Goal: Task Accomplishment & Management: Manage account settings

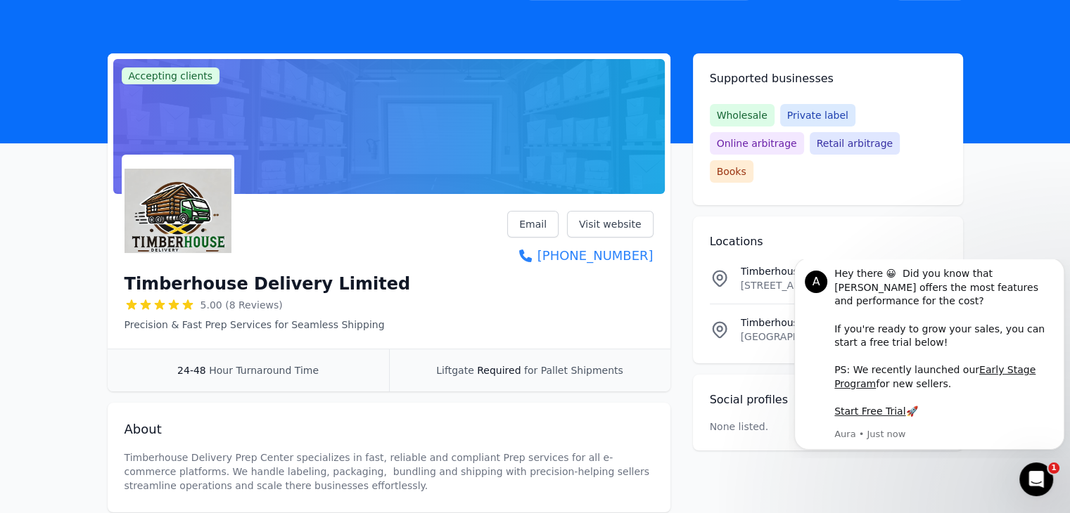
scroll to position [23, 0]
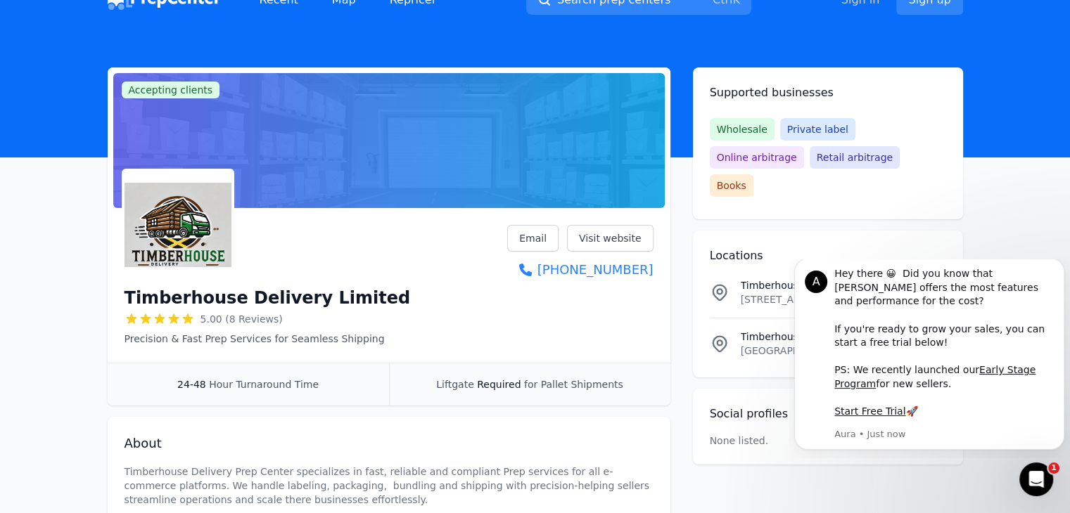
click at [872, 6] on link "Sign in" at bounding box center [860, 0] width 39 height 17
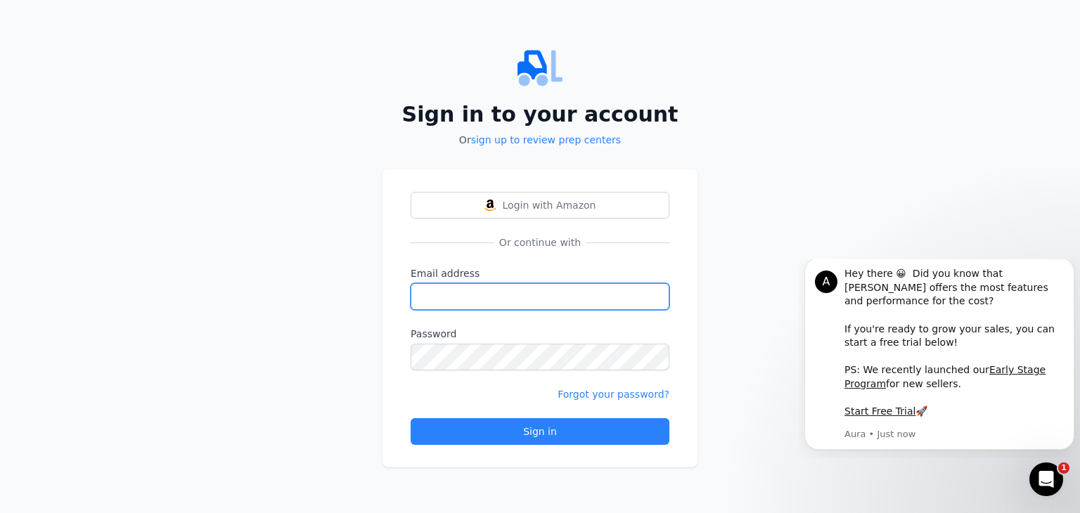
type input "[EMAIL_ADDRESS][DOMAIN_NAME]"
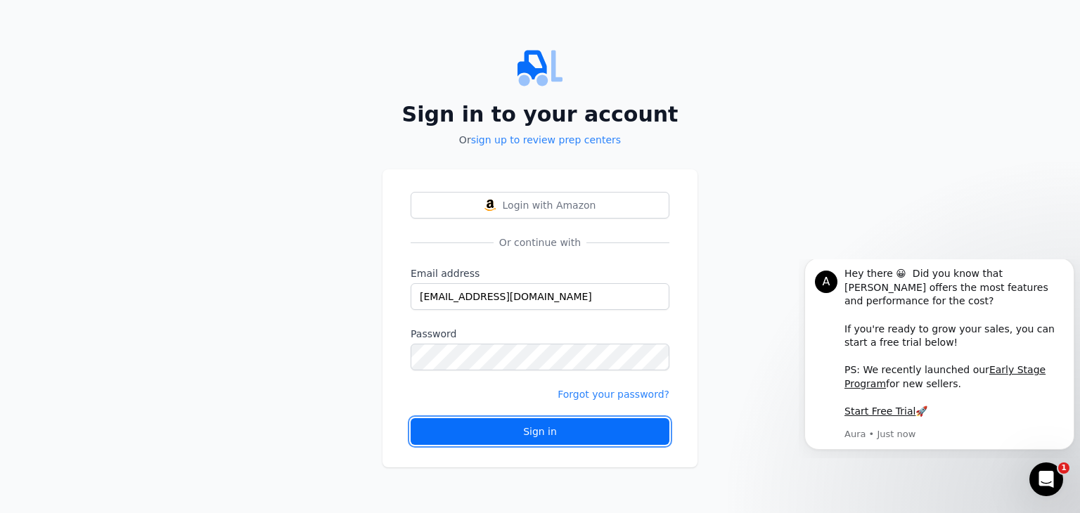
click at [509, 428] on div "Sign in" at bounding box center [540, 432] width 235 height 14
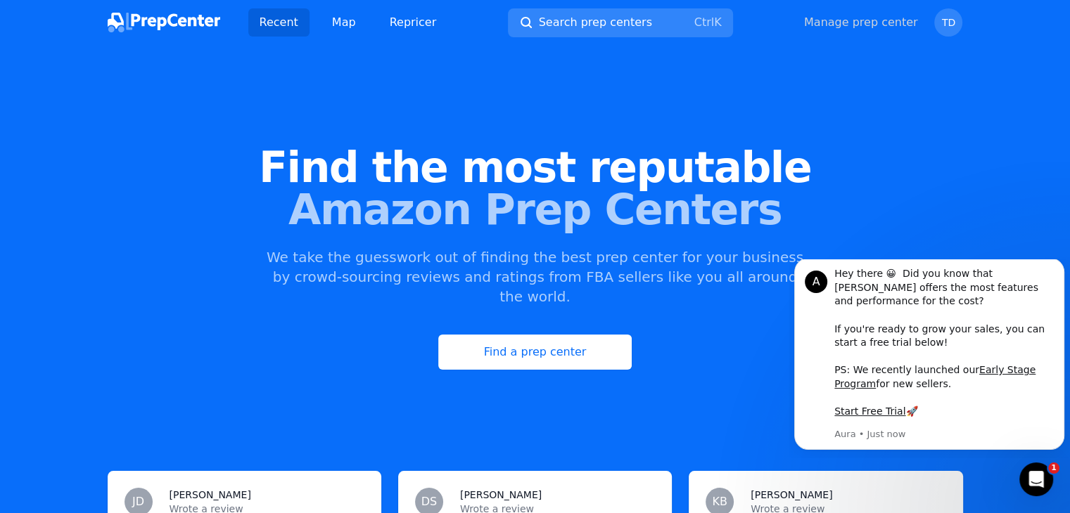
click at [882, 25] on link "Manage prep center" at bounding box center [861, 22] width 114 height 17
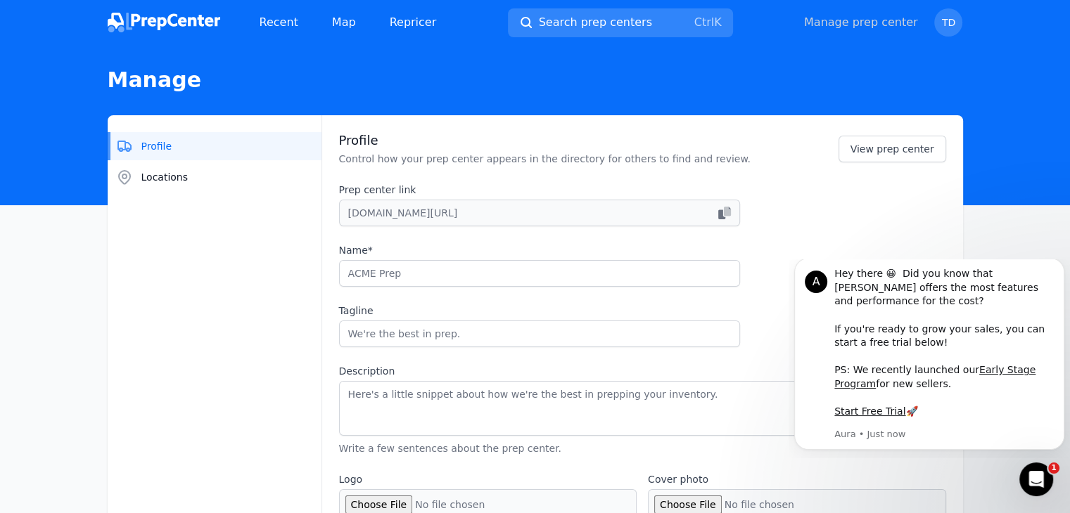
type input "Timberhouse Delivery Limited"
type input "Precision & Fast Prep Services for Seamless Shipping"
type textarea "Timberhouse Delivery Prep Center specializes in fast, reliable and compliant Pr…"
type input "[DOMAIN_NAME]"
type input "14702951712"
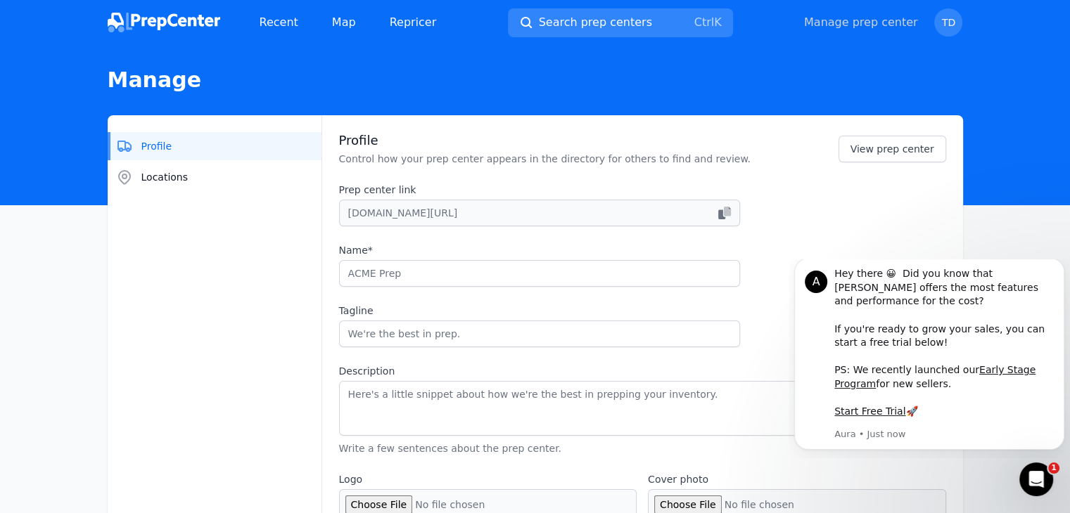
type input "[EMAIL_ADDRESS][DOMAIN_NAME]"
checkbox input "true"
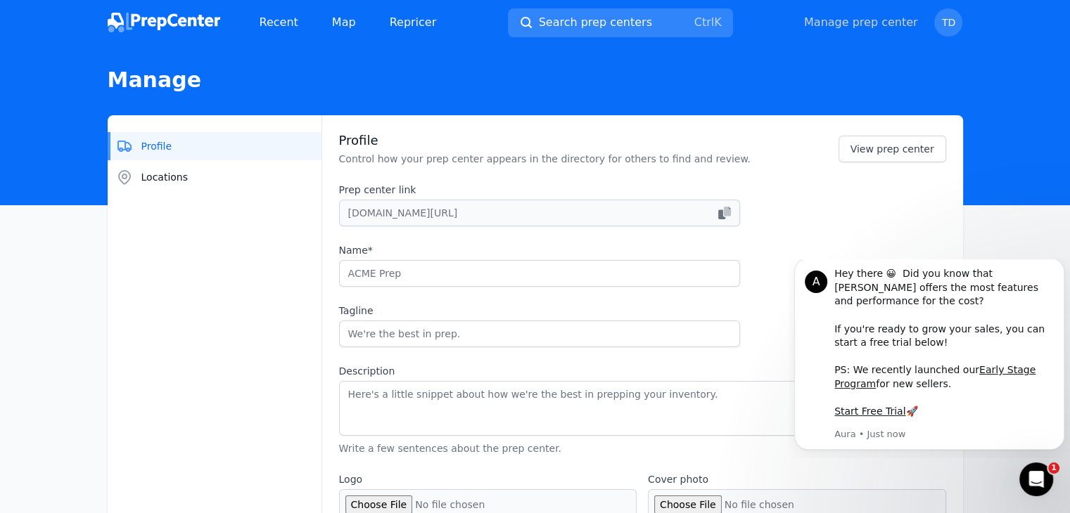
checkbox input "true"
select select "24to48"
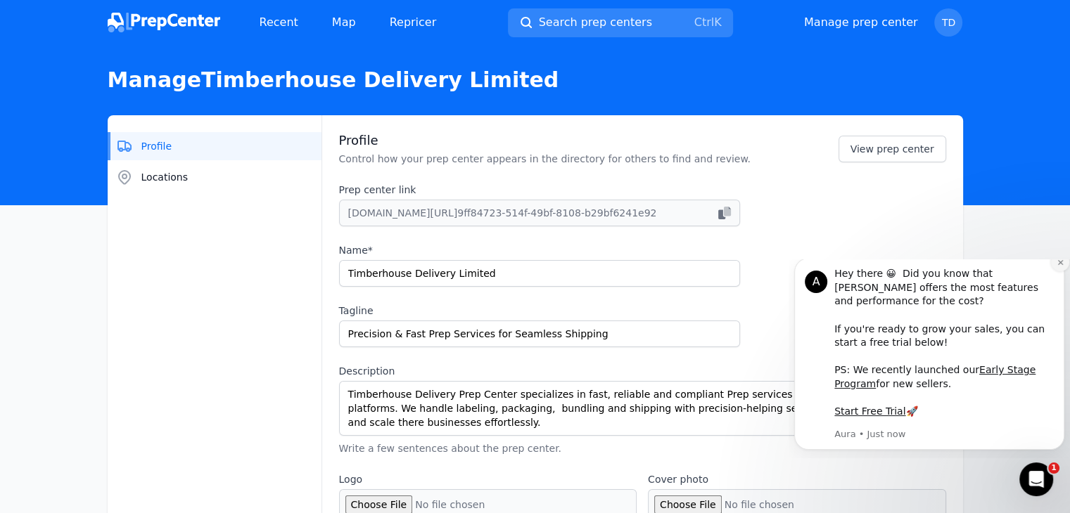
click at [1059, 265] on icon "Dismiss notification" at bounding box center [1059, 262] width 5 height 5
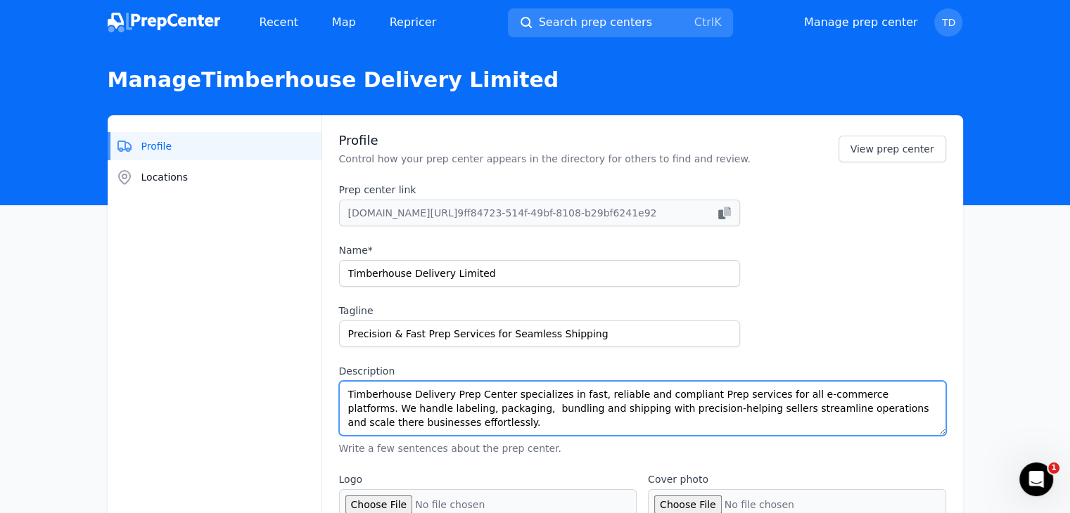
click at [834, 409] on textarea "Timberhouse Delivery Prep Center specializes in fast, reliable and compliant Pr…" at bounding box center [642, 408] width 607 height 55
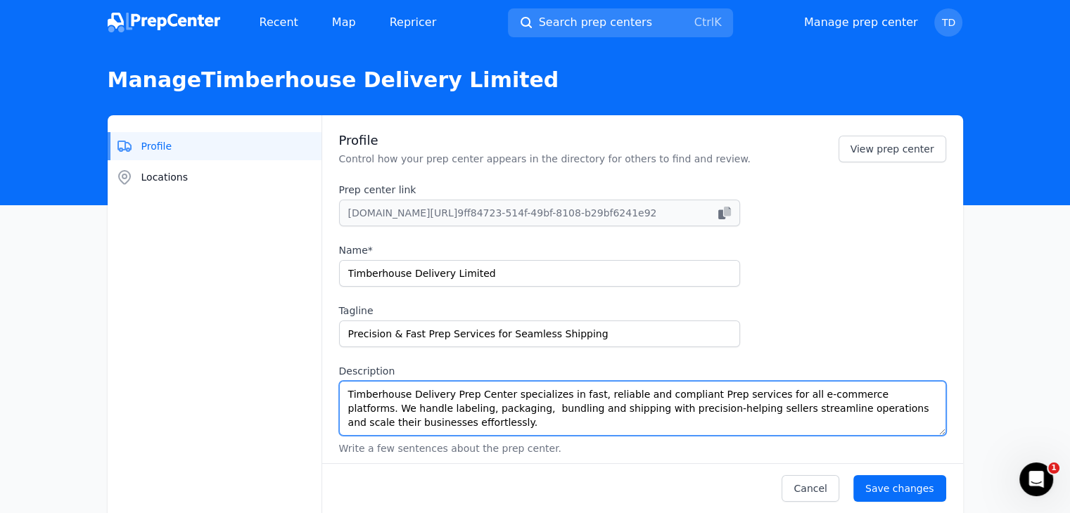
type textarea "Timberhouse Delivery Prep Center specializes in fast, reliable and compliant Pr…"
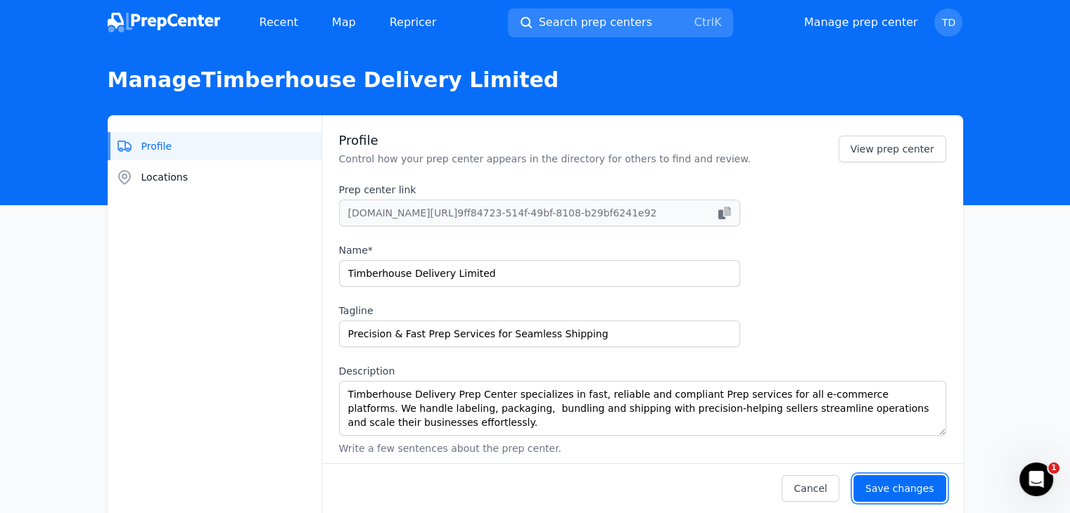
click at [890, 485] on div "Save changes" at bounding box center [899, 489] width 69 height 14
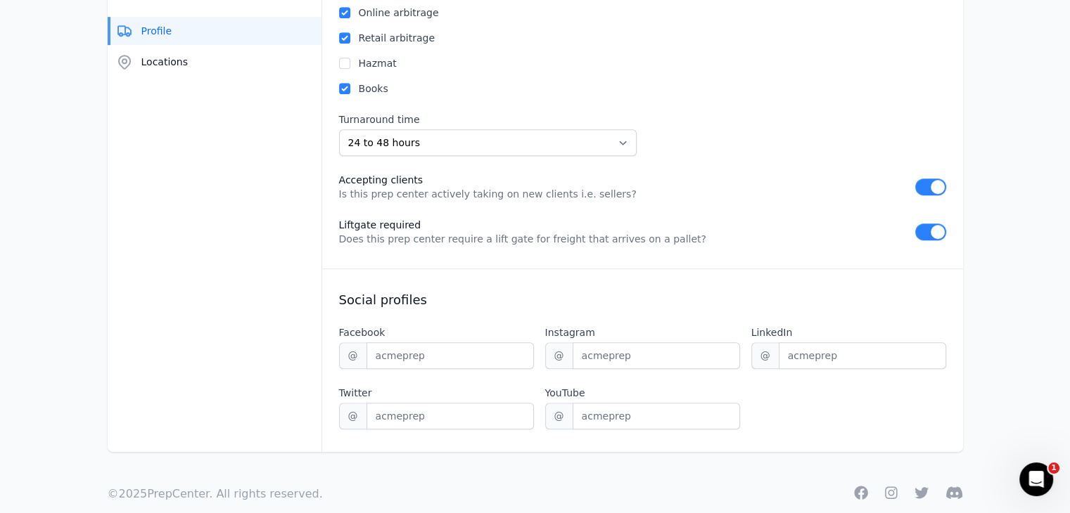
scroll to position [940, 0]
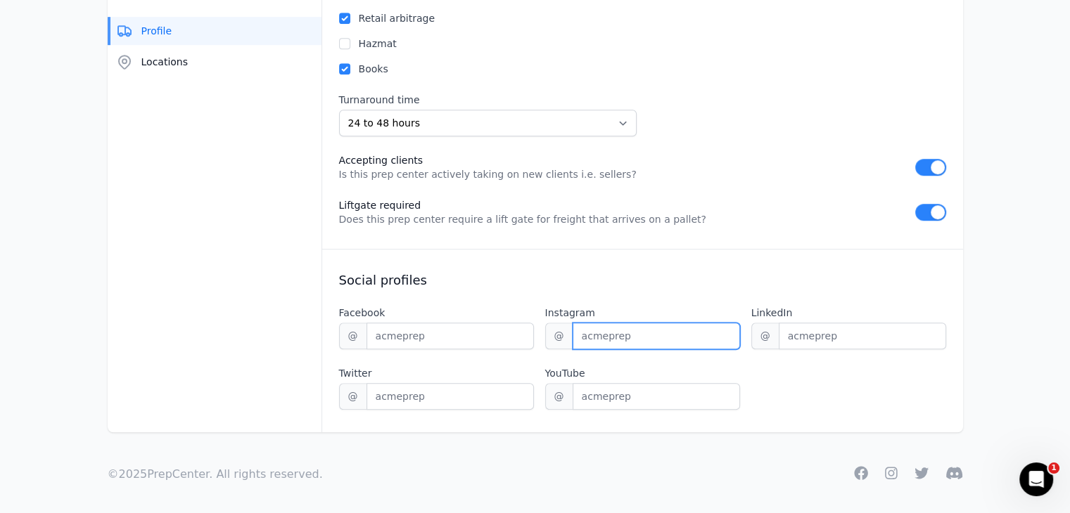
click at [585, 331] on input "Instagram" at bounding box center [656, 336] width 167 height 27
paste input "[URL][DOMAIN_NAME]"
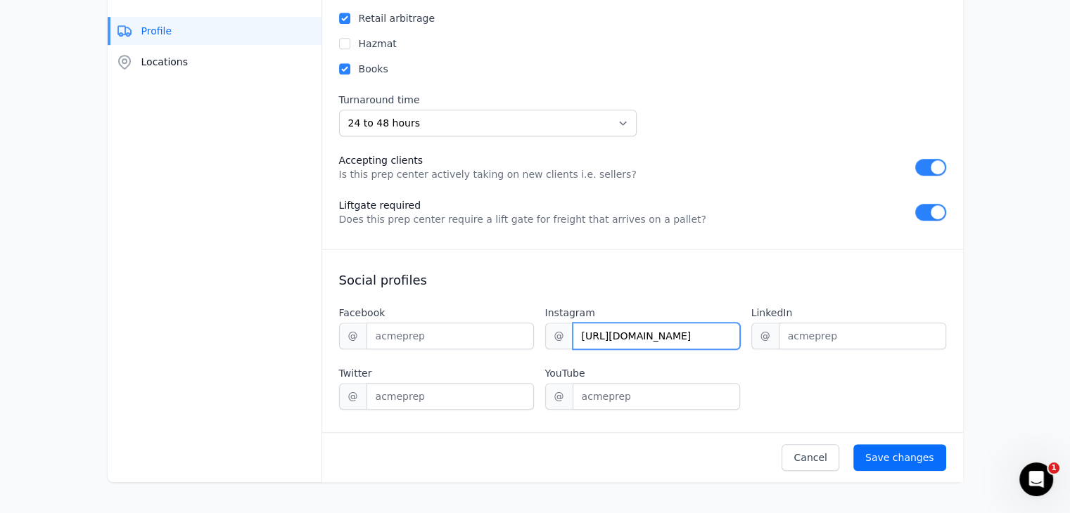
type input "[URL][DOMAIN_NAME]"
click at [905, 451] on div "Save changes" at bounding box center [899, 458] width 69 height 14
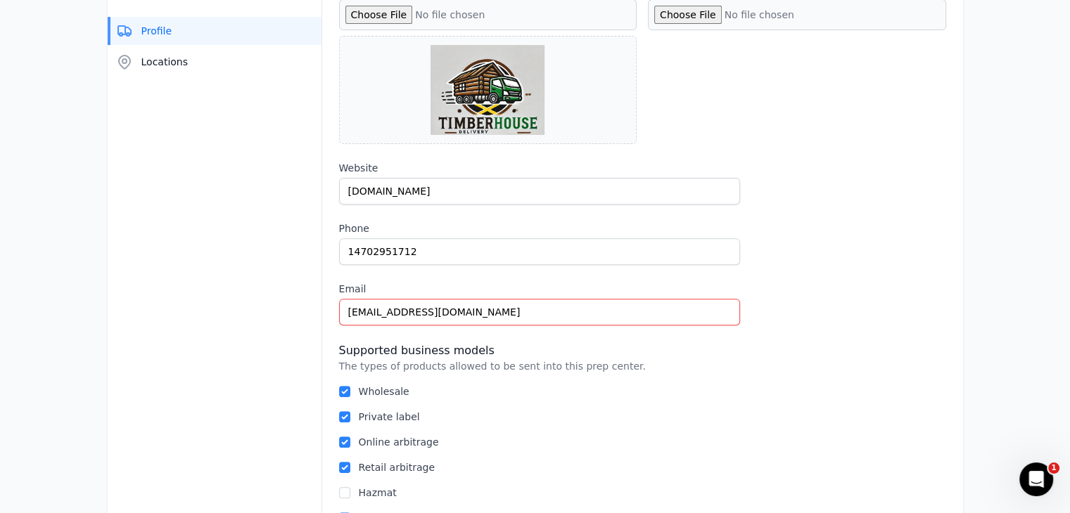
scroll to position [41, 0]
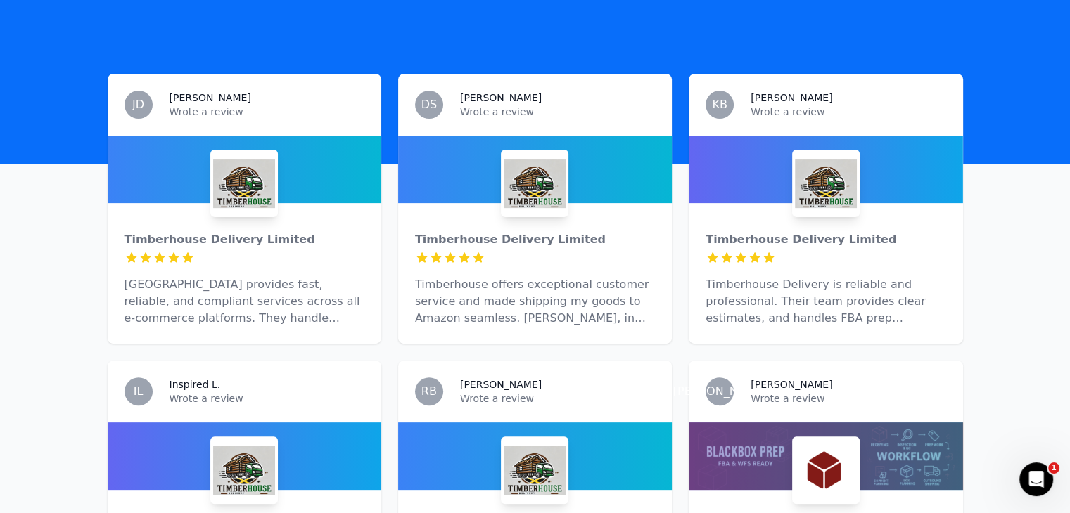
scroll to position [374, 0]
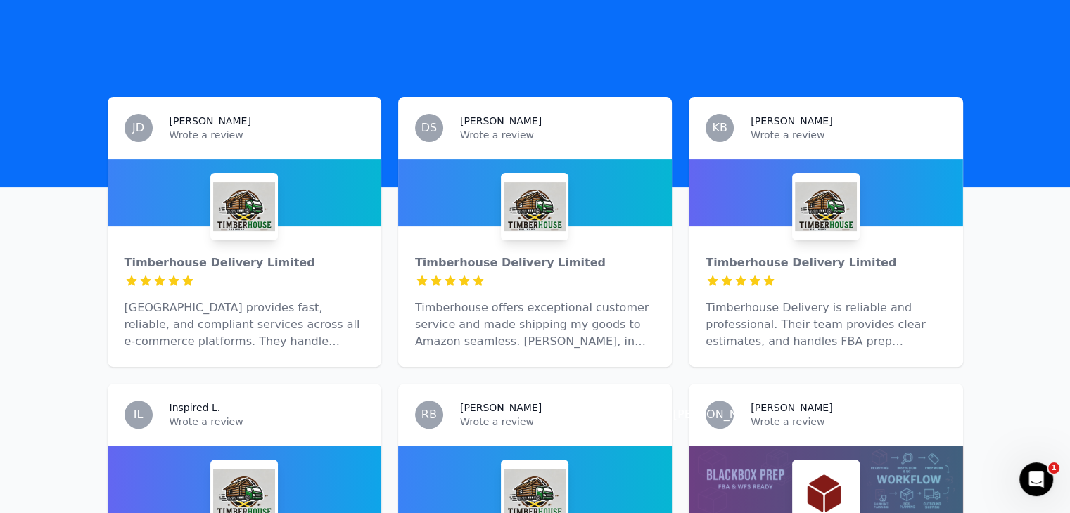
click at [253, 203] on img at bounding box center [244, 207] width 62 height 62
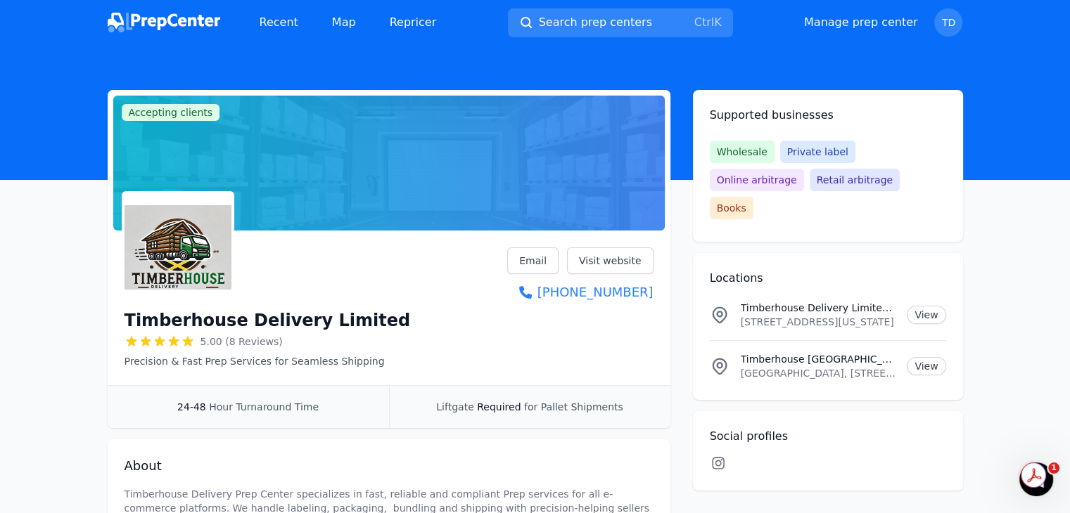
click at [718, 456] on icon at bounding box center [718, 463] width 17 height 14
click at [854, 23] on link "Manage prep center" at bounding box center [861, 22] width 114 height 17
select select "24to48"
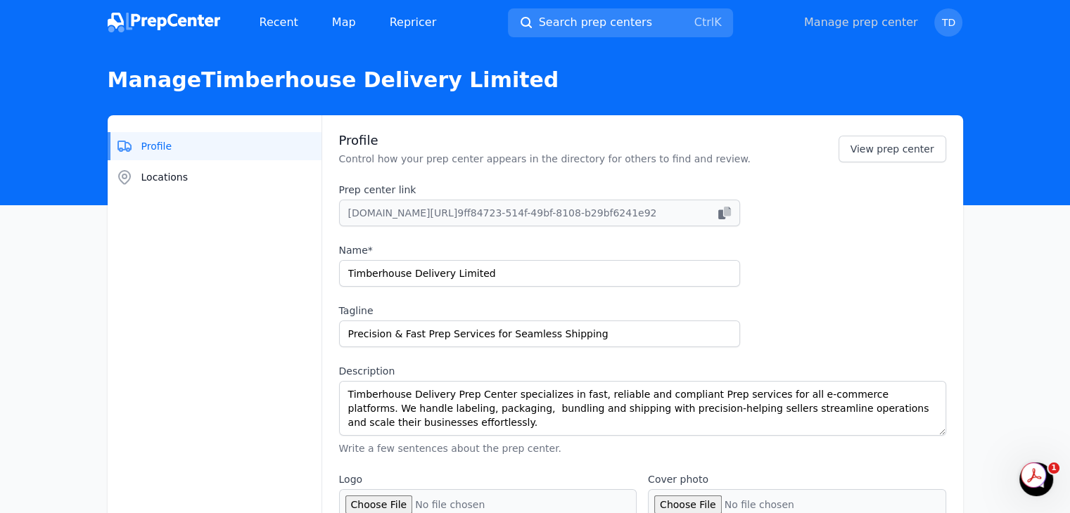
click at [836, 26] on link "Manage prep center" at bounding box center [861, 22] width 114 height 17
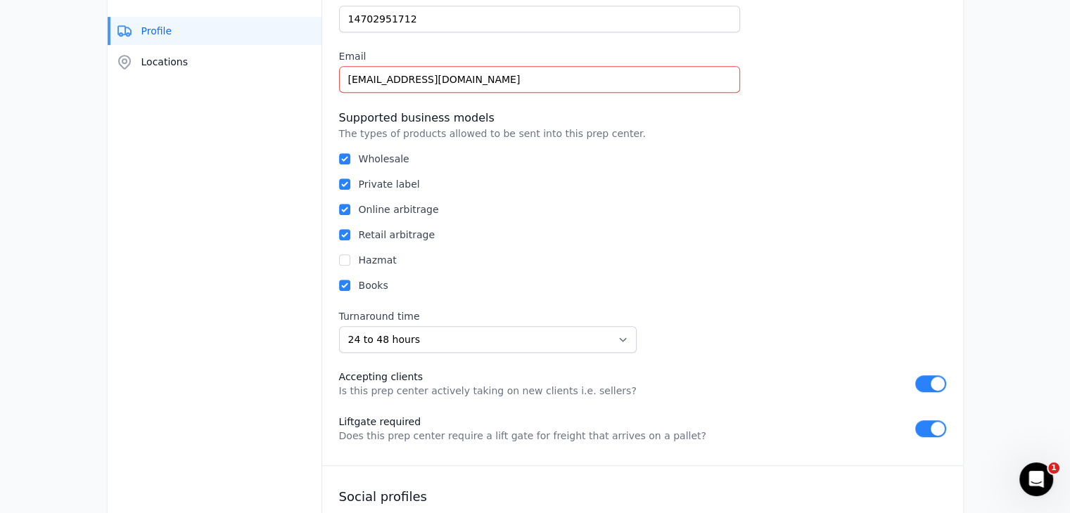
scroll to position [940, 0]
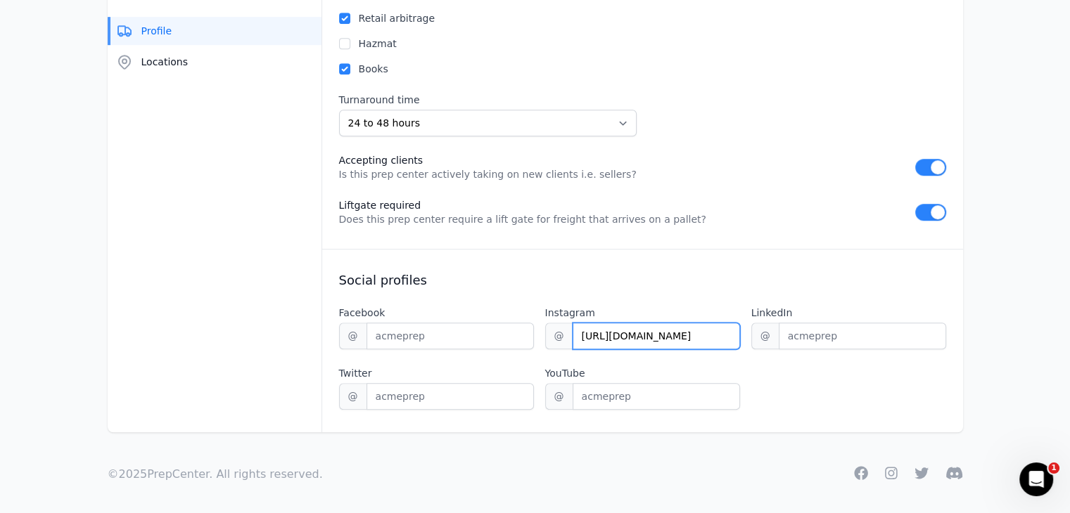
click at [711, 339] on input "[URL][DOMAIN_NAME]" at bounding box center [656, 336] width 167 height 27
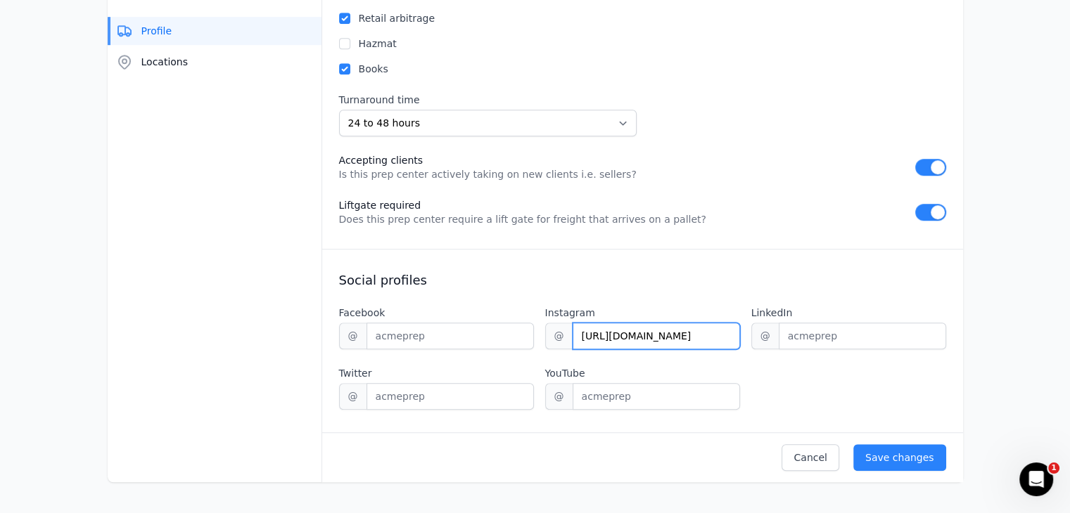
scroll to position [0, 72]
type input "[URL][DOMAIN_NAME]"
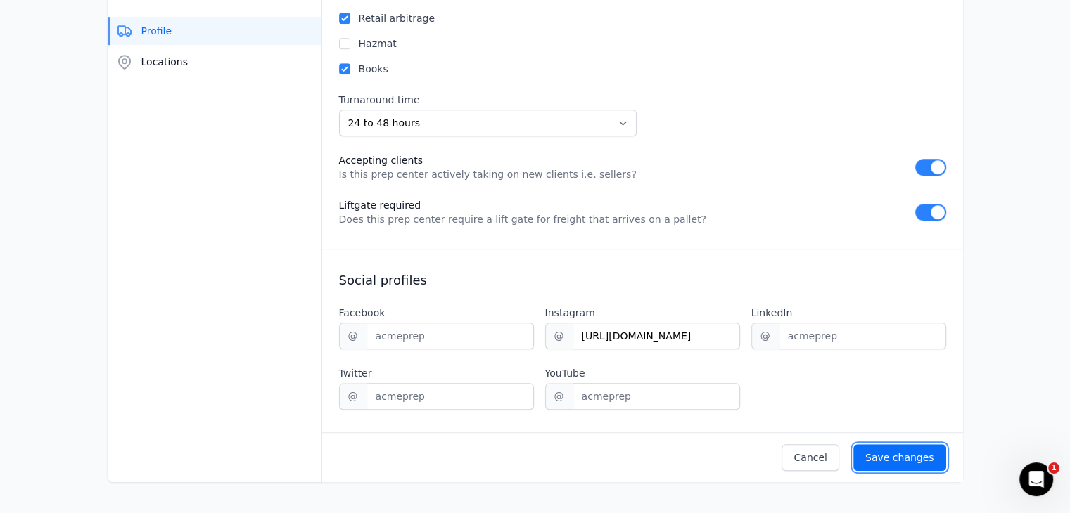
scroll to position [0, 0]
click at [886, 460] on div "Save changes" at bounding box center [899, 458] width 69 height 14
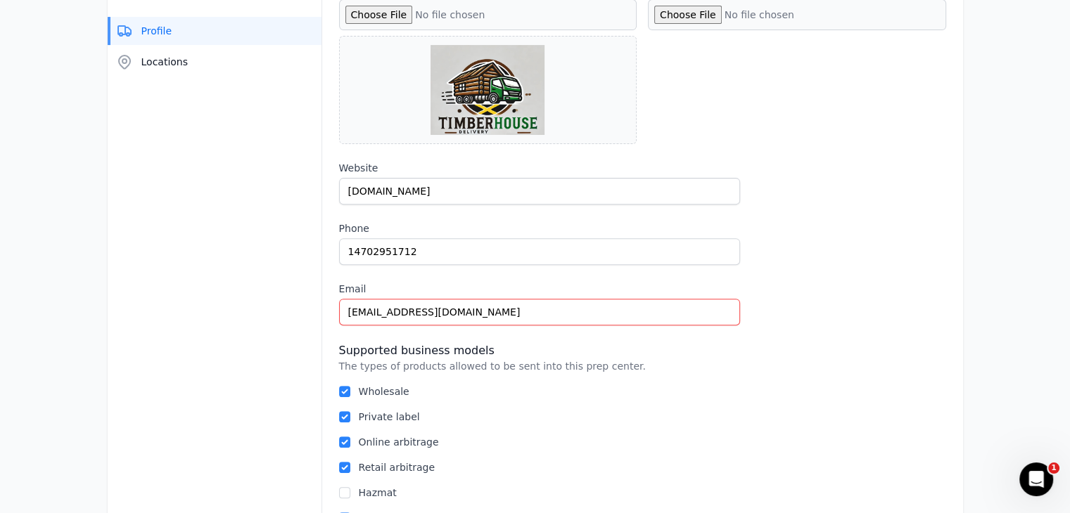
scroll to position [41, 0]
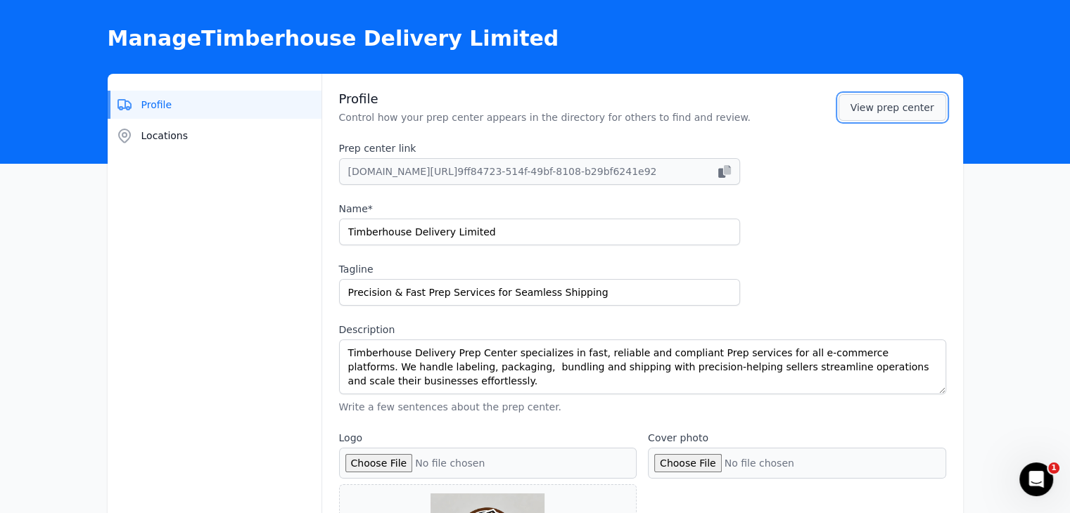
click at [912, 110] on link "View prep center" at bounding box center [892, 107] width 108 height 27
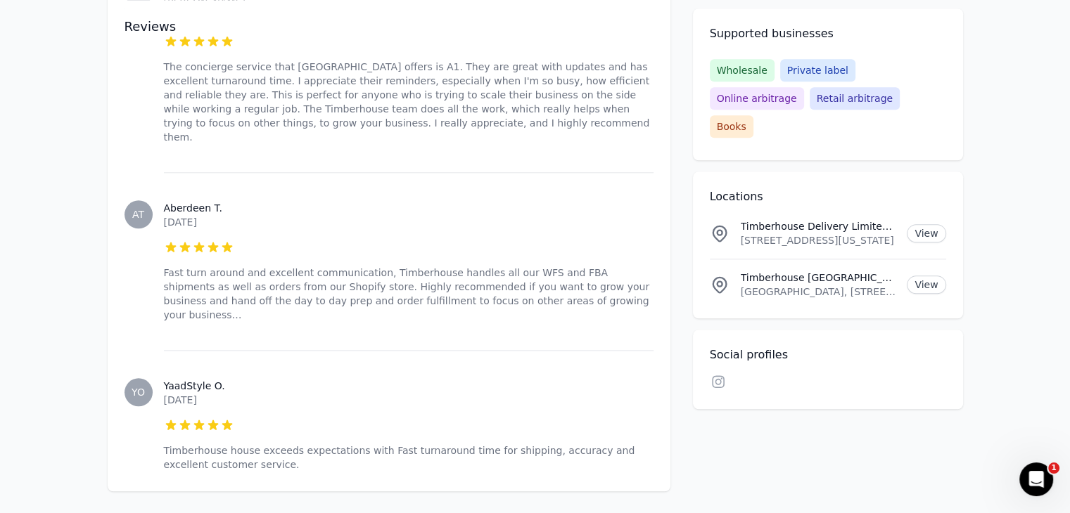
scroll to position [1486, 0]
